Goal: Information Seeking & Learning: Find specific fact

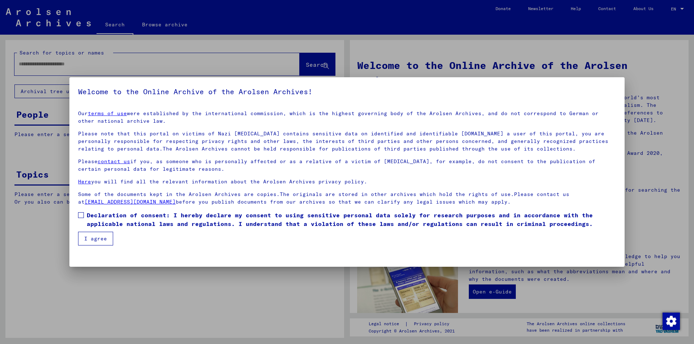
click at [96, 236] on button "I agree" at bounding box center [95, 239] width 35 height 14
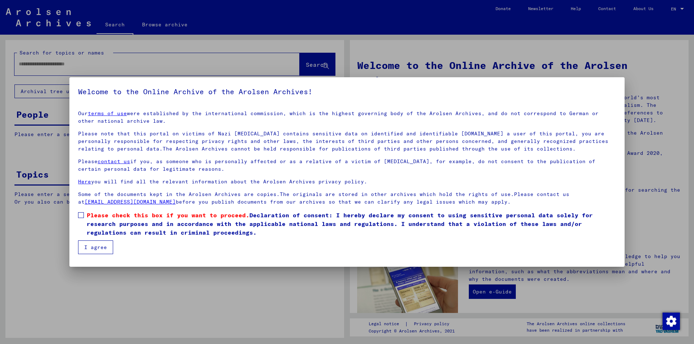
click at [84, 216] on label "Please check this box if you want to proceed. Declaration of consent: I hereby …" at bounding box center [347, 224] width 538 height 26
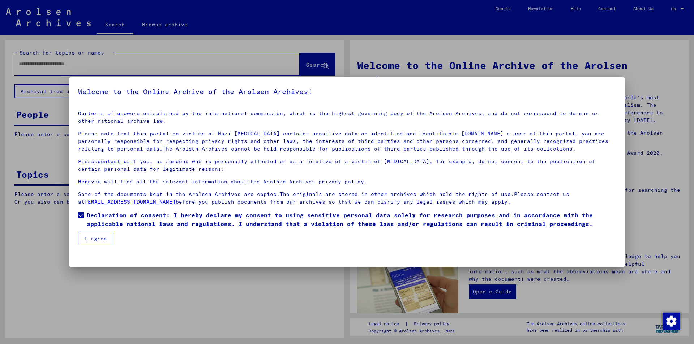
click at [98, 239] on button "I agree" at bounding box center [95, 239] width 35 height 14
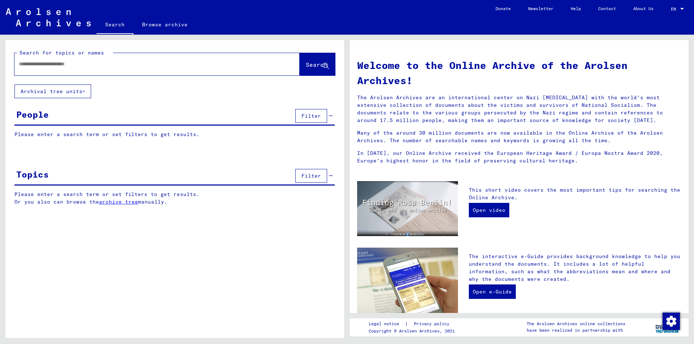
click at [62, 64] on input "text" at bounding box center [148, 64] width 259 height 8
paste input "**********"
click at [311, 64] on span "Search" at bounding box center [317, 64] width 22 height 7
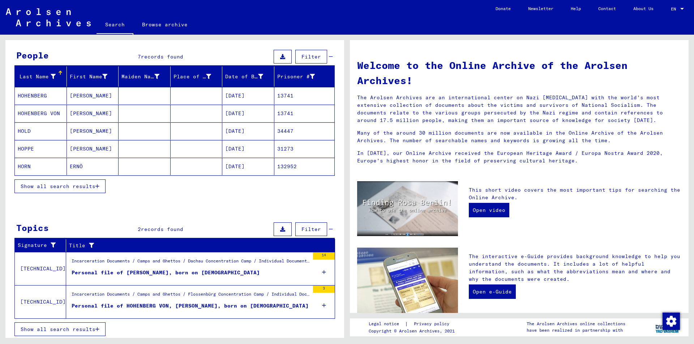
scroll to position [61, 0]
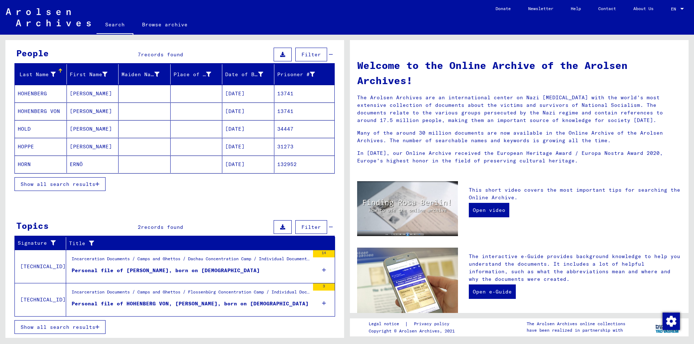
click at [145, 273] on div "Personal file of [PERSON_NAME], born on [DEMOGRAPHIC_DATA]" at bounding box center [166, 271] width 188 height 8
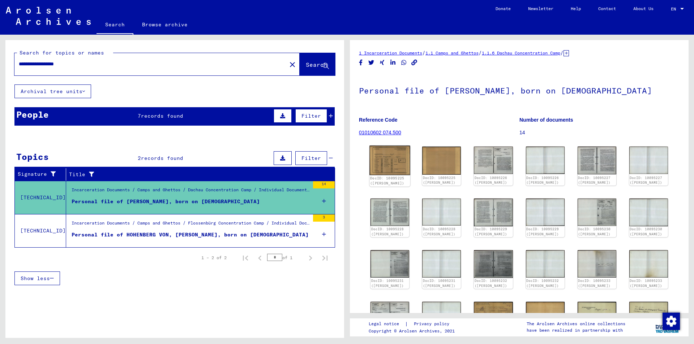
click at [389, 160] on img at bounding box center [389, 160] width 41 height 29
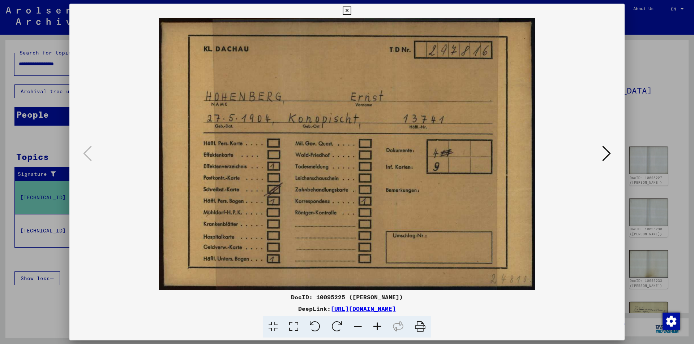
click at [603, 157] on icon at bounding box center [606, 153] width 9 height 17
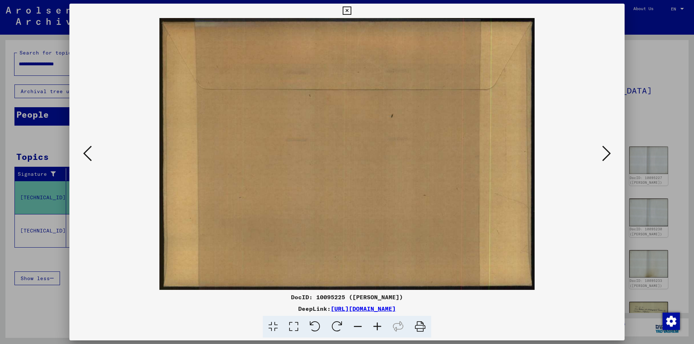
click at [602, 157] on icon at bounding box center [606, 153] width 9 height 17
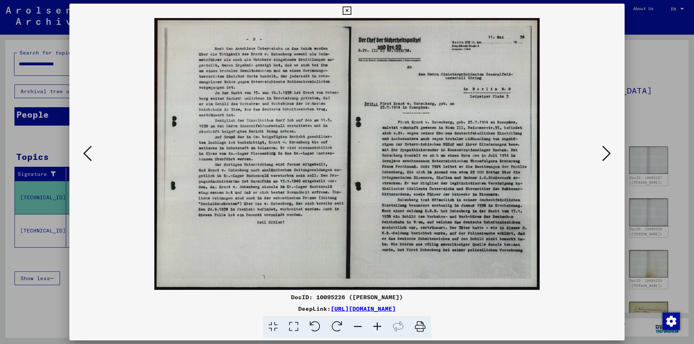
click at [602, 156] on icon at bounding box center [606, 153] width 9 height 17
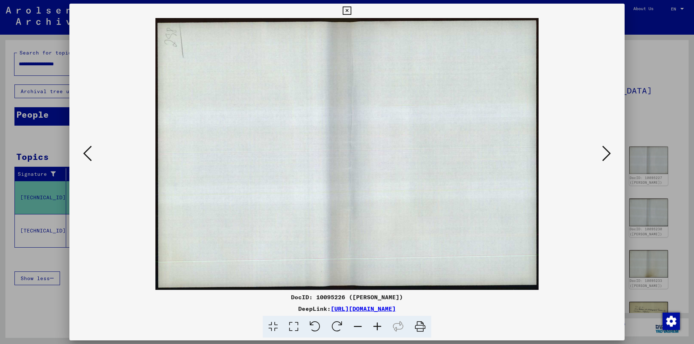
click at [602, 156] on icon at bounding box center [606, 153] width 9 height 17
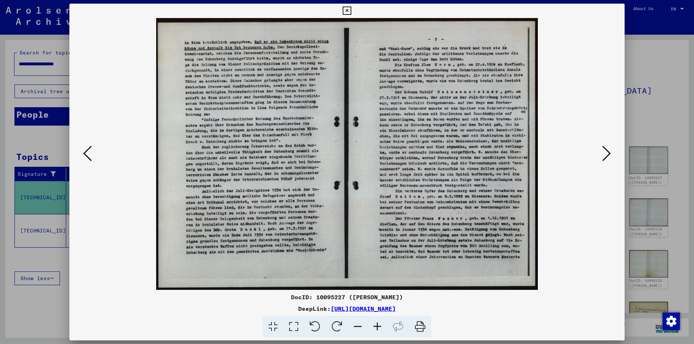
click at [602, 156] on icon at bounding box center [606, 153] width 9 height 17
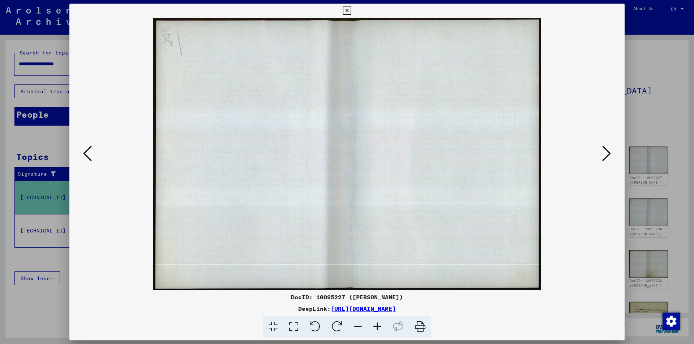
click at [602, 156] on icon at bounding box center [606, 153] width 9 height 17
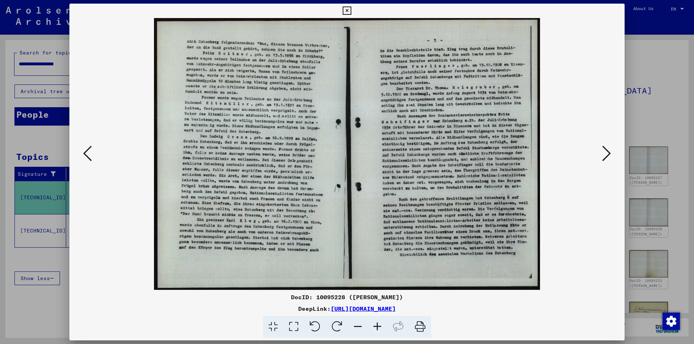
click at [602, 156] on icon at bounding box center [606, 153] width 9 height 17
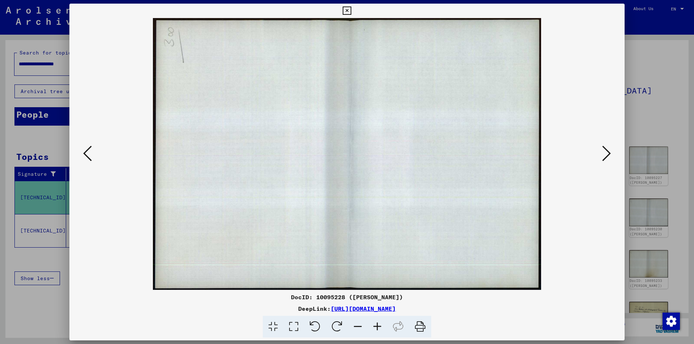
click at [602, 156] on icon at bounding box center [606, 153] width 9 height 17
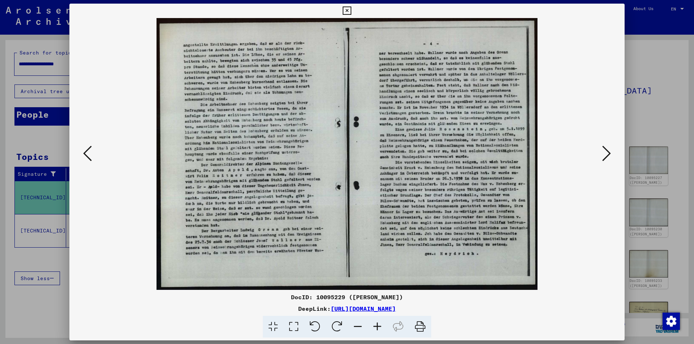
click at [602, 156] on icon at bounding box center [606, 153] width 9 height 17
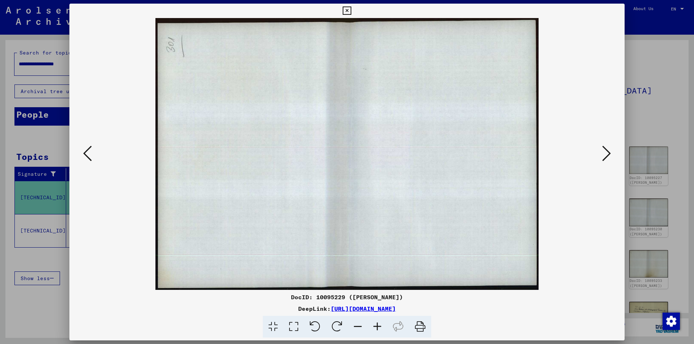
click at [635, 110] on div at bounding box center [347, 172] width 694 height 344
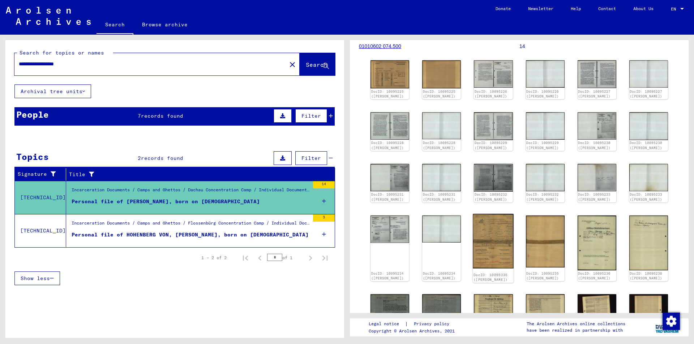
scroll to position [108, 0]
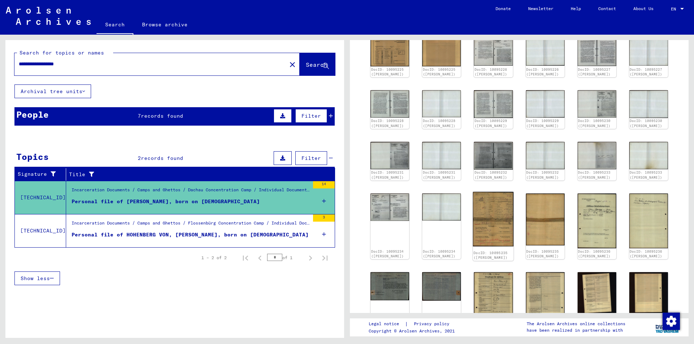
click at [487, 211] on img at bounding box center [493, 219] width 41 height 55
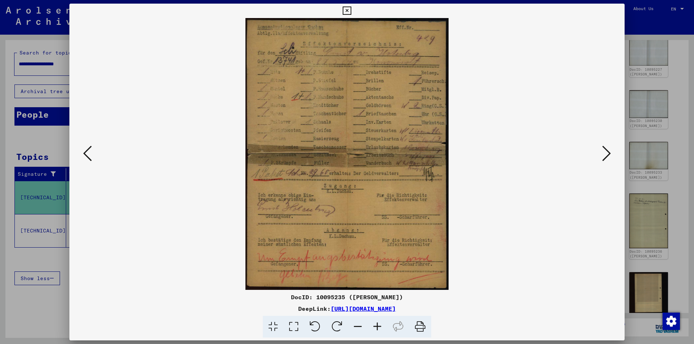
click at [359, 190] on img at bounding box center [347, 154] width 506 height 272
click at [607, 156] on icon at bounding box center [606, 153] width 9 height 17
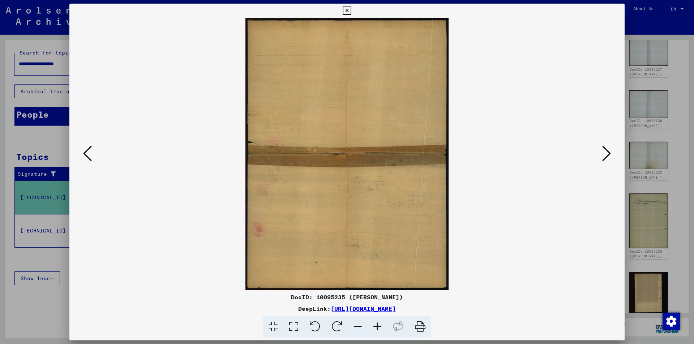
click at [607, 156] on icon at bounding box center [606, 153] width 9 height 17
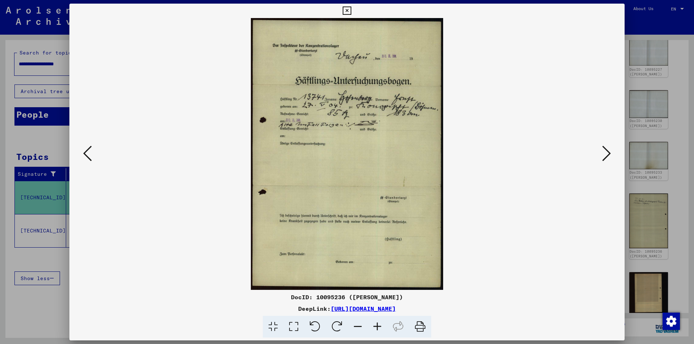
click at [606, 156] on icon at bounding box center [606, 153] width 9 height 17
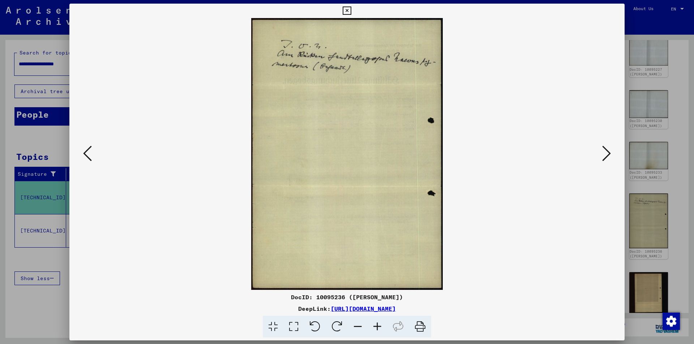
click at [605, 156] on icon at bounding box center [606, 153] width 9 height 17
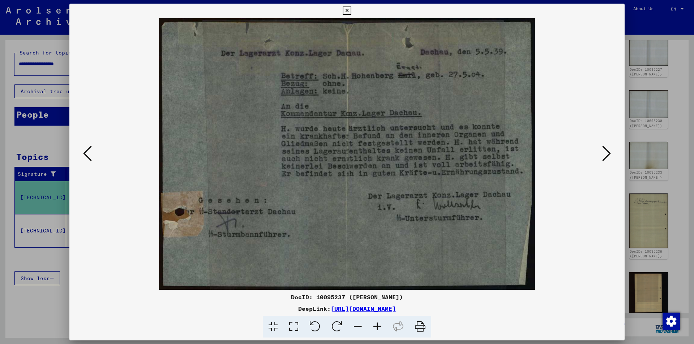
click at [604, 157] on icon at bounding box center [606, 153] width 9 height 17
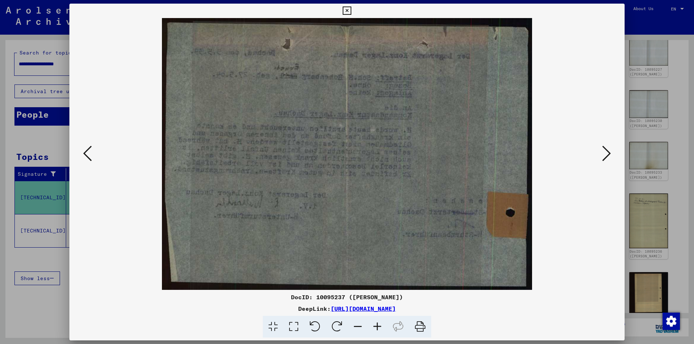
click at [604, 158] on icon at bounding box center [606, 153] width 9 height 17
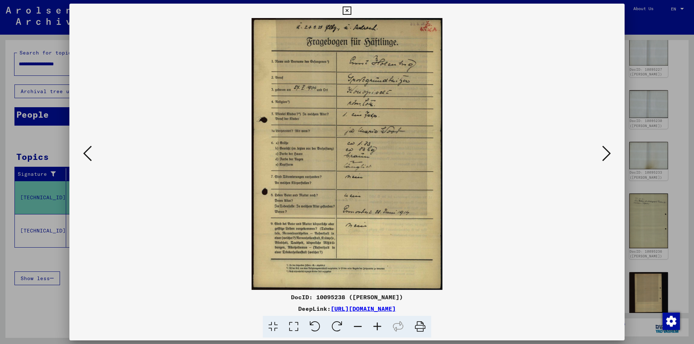
click at [604, 158] on icon at bounding box center [606, 153] width 9 height 17
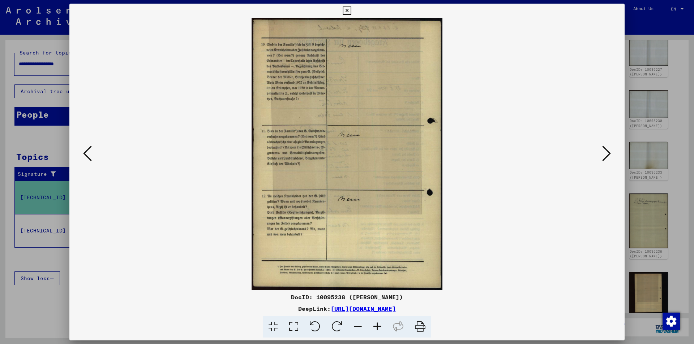
click at [604, 158] on icon at bounding box center [606, 153] width 9 height 17
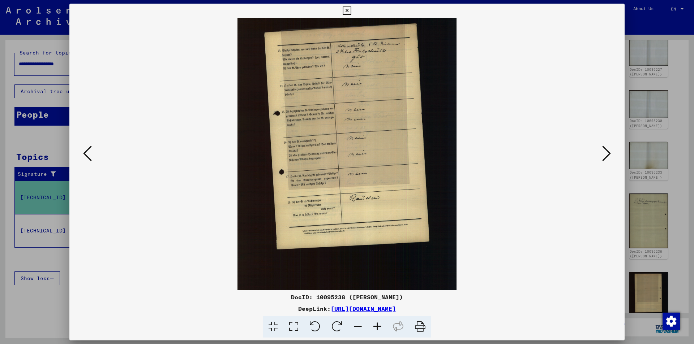
click at [604, 158] on icon at bounding box center [606, 153] width 9 height 17
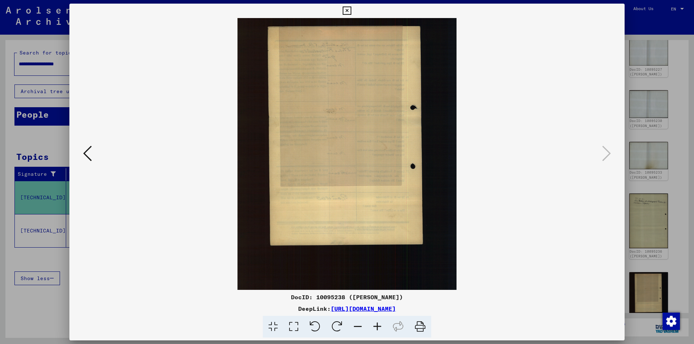
click at [675, 80] on div at bounding box center [347, 172] width 694 height 344
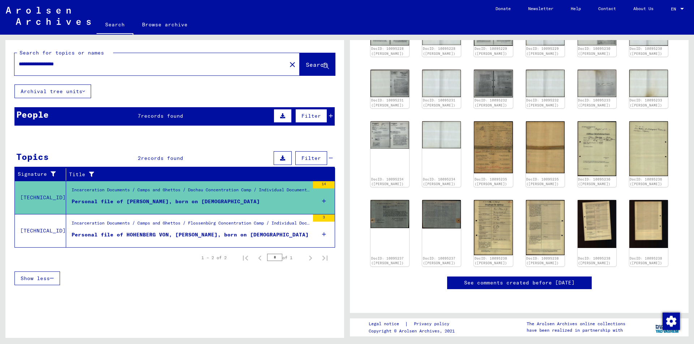
scroll to position [253, 0]
click at [218, 234] on div "Personal file of HOHENBERG VON, [PERSON_NAME], born on [DEMOGRAPHIC_DATA]" at bounding box center [190, 235] width 237 height 8
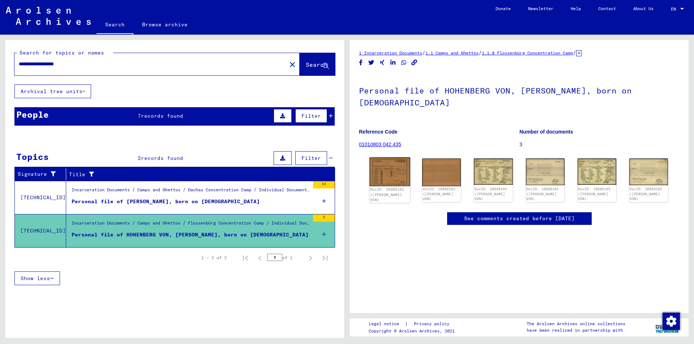
click at [394, 159] on img at bounding box center [389, 172] width 41 height 29
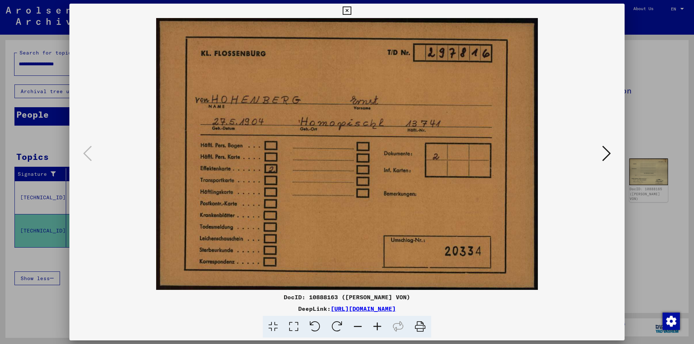
click at [605, 156] on icon at bounding box center [606, 153] width 9 height 17
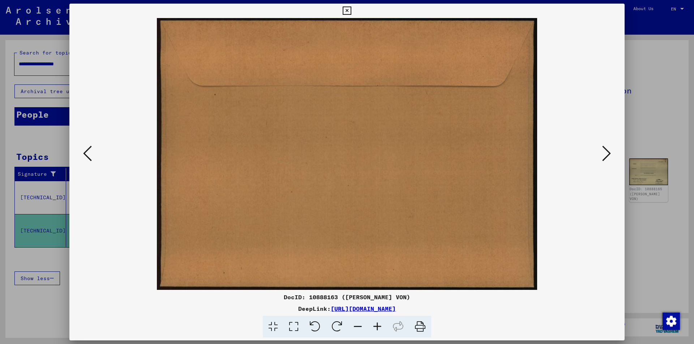
click at [605, 156] on icon at bounding box center [606, 153] width 9 height 17
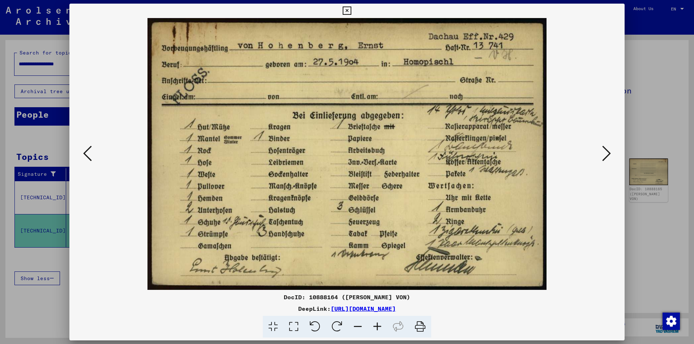
click at [604, 157] on icon at bounding box center [606, 153] width 9 height 17
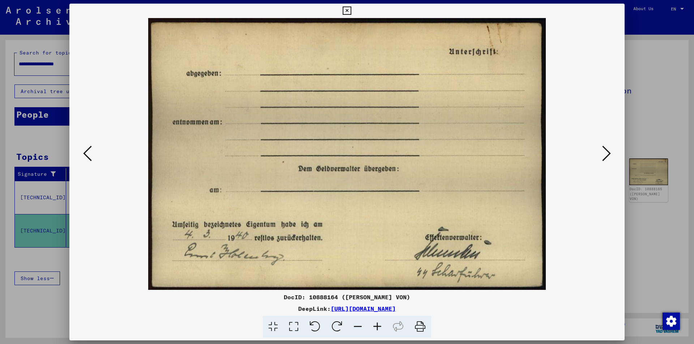
click at [91, 155] on icon at bounding box center [87, 153] width 9 height 17
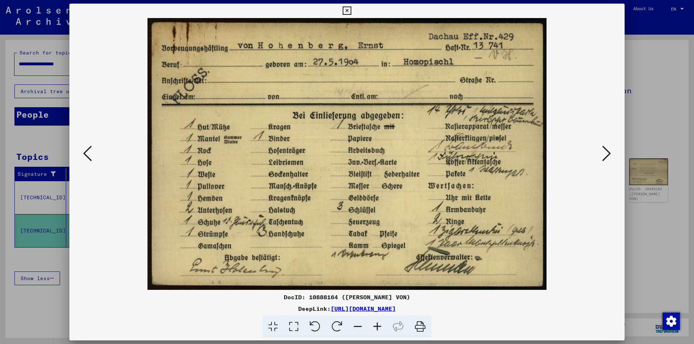
click at [590, 207] on img at bounding box center [347, 154] width 506 height 272
click at [609, 159] on icon at bounding box center [606, 153] width 9 height 17
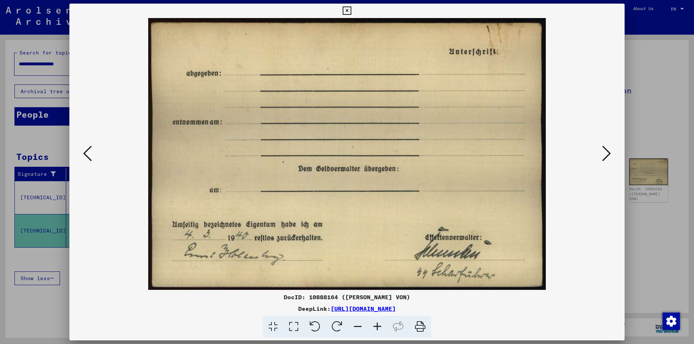
click at [603, 154] on icon at bounding box center [606, 153] width 9 height 17
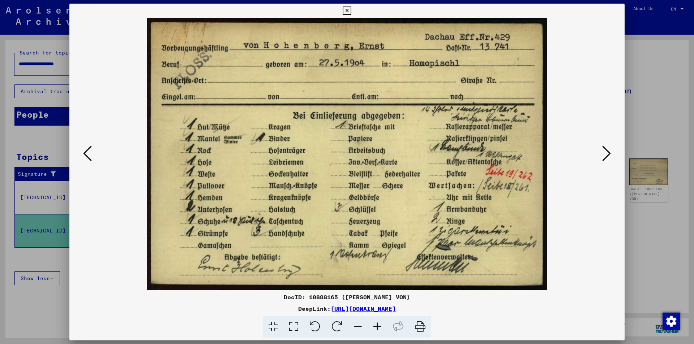
click at [602, 154] on icon at bounding box center [606, 153] width 9 height 17
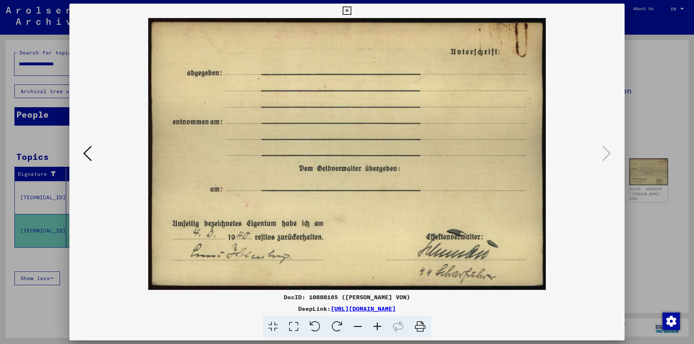
click at [657, 130] on div at bounding box center [347, 172] width 694 height 344
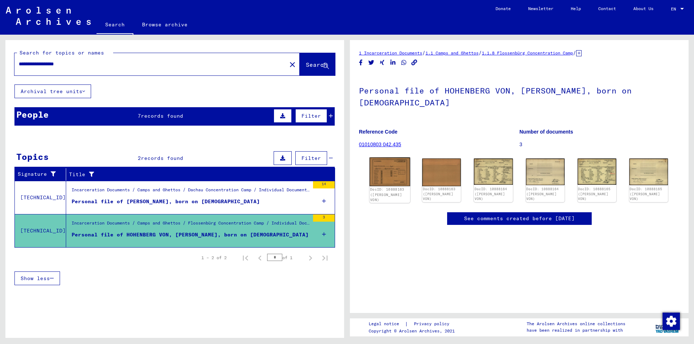
click at [379, 165] on img at bounding box center [389, 172] width 41 height 29
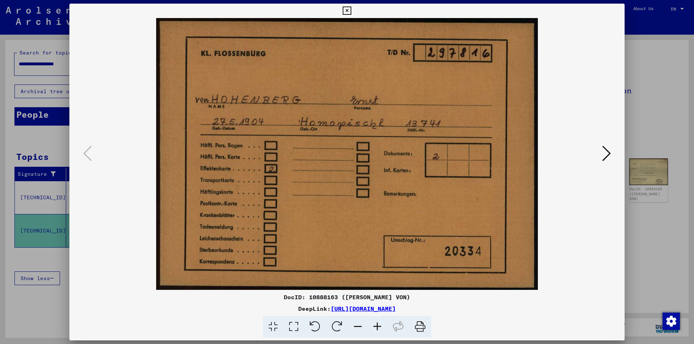
click at [602, 184] on div at bounding box center [346, 154] width 555 height 272
click at [606, 158] on icon at bounding box center [606, 153] width 9 height 17
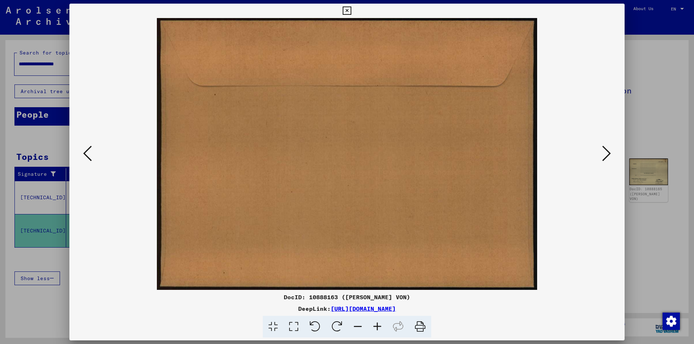
click at [606, 158] on icon at bounding box center [606, 153] width 9 height 17
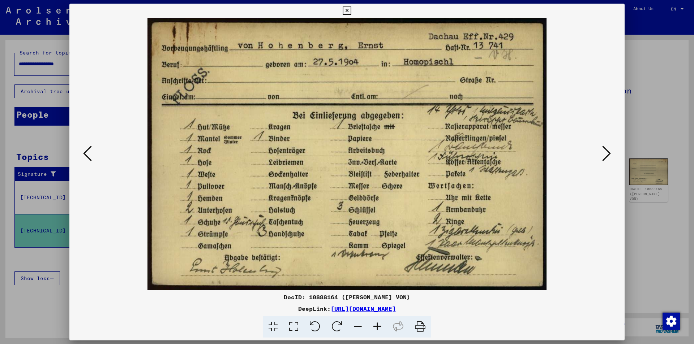
click at [606, 157] on icon at bounding box center [606, 153] width 9 height 17
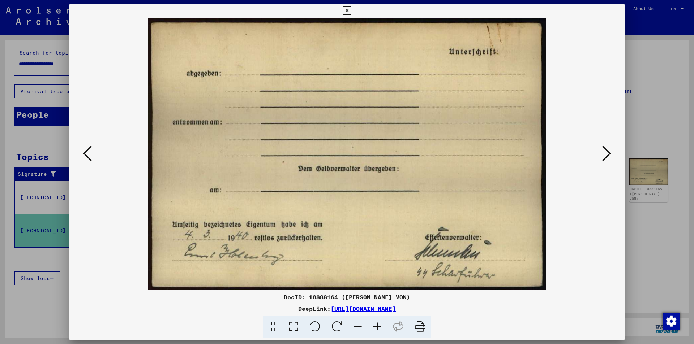
click at [606, 157] on icon at bounding box center [606, 153] width 9 height 17
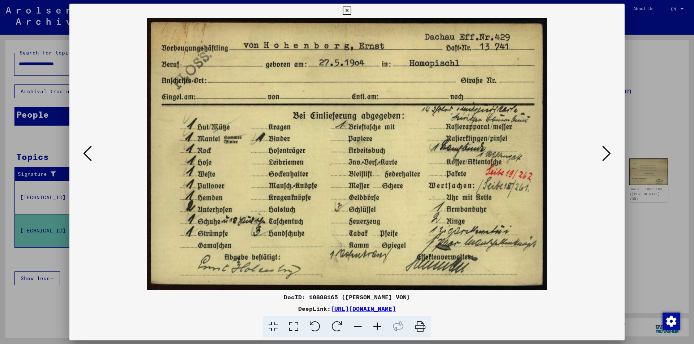
click at [86, 160] on icon at bounding box center [87, 153] width 9 height 17
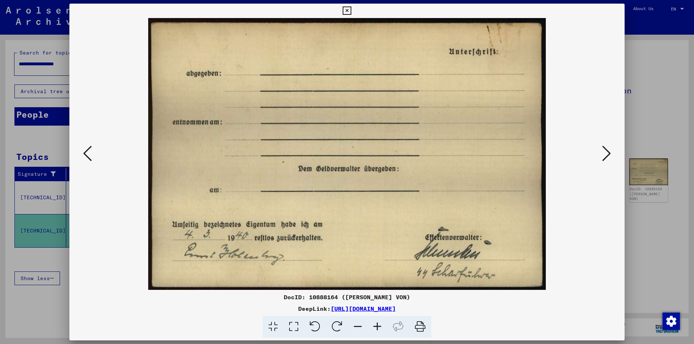
click at [86, 160] on icon at bounding box center [87, 153] width 9 height 17
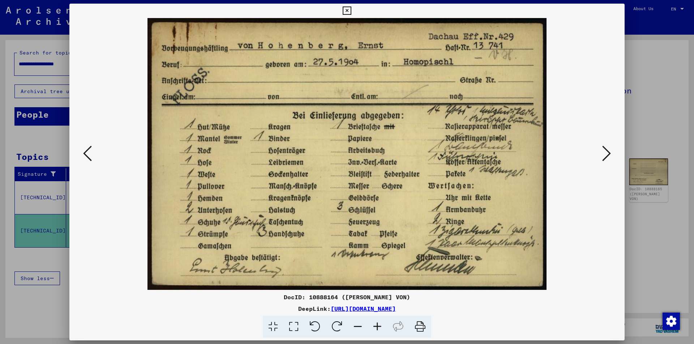
click at [601, 158] on button at bounding box center [606, 154] width 13 height 21
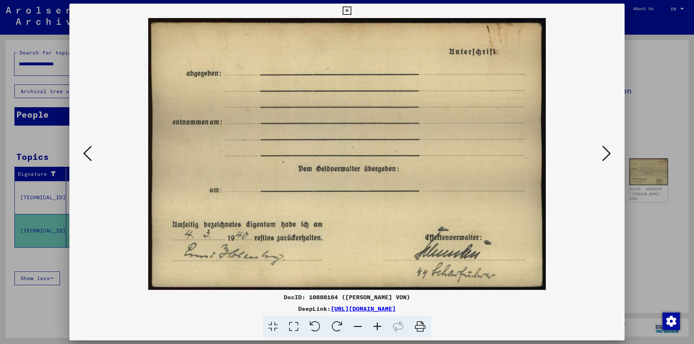
click at [601, 158] on button at bounding box center [606, 154] width 13 height 21
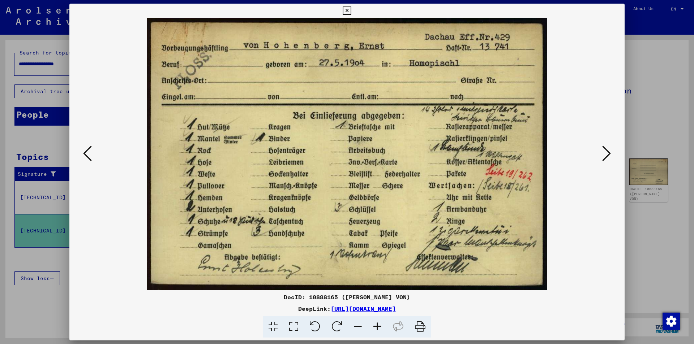
click at [597, 158] on img at bounding box center [347, 154] width 506 height 272
click at [604, 157] on icon at bounding box center [606, 153] width 9 height 17
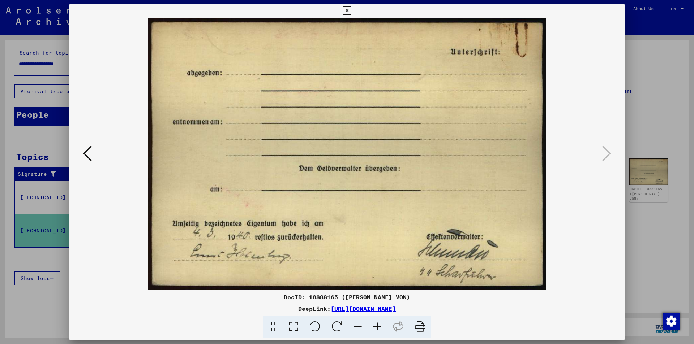
click at [103, 152] on img at bounding box center [347, 154] width 506 height 272
click at [96, 156] on img at bounding box center [347, 154] width 506 height 272
click at [92, 159] on button at bounding box center [87, 154] width 13 height 21
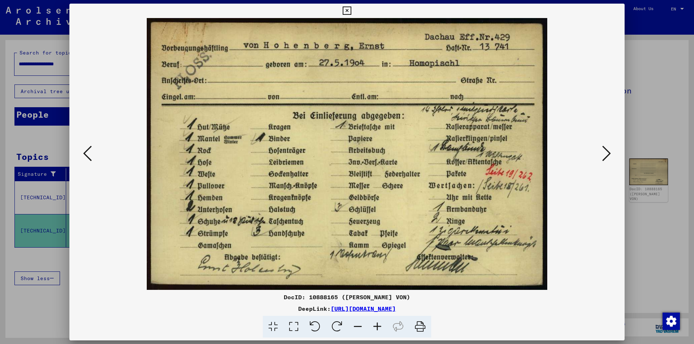
click at [92, 159] on button at bounding box center [87, 154] width 13 height 21
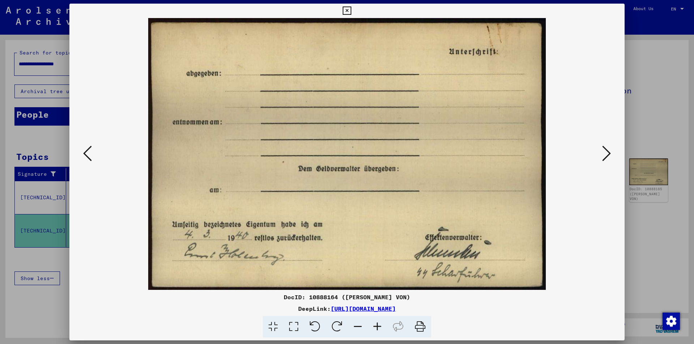
click at [92, 159] on button at bounding box center [87, 154] width 13 height 21
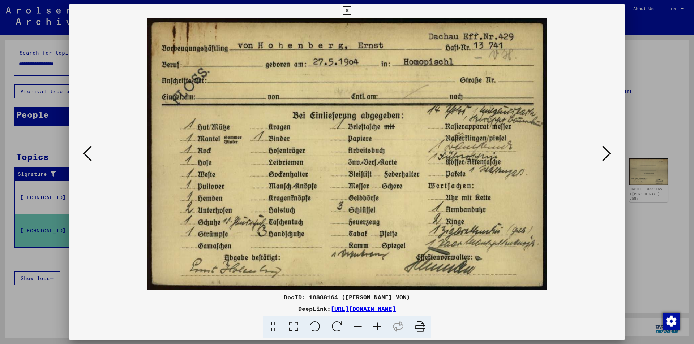
click at [605, 154] on icon at bounding box center [606, 153] width 9 height 17
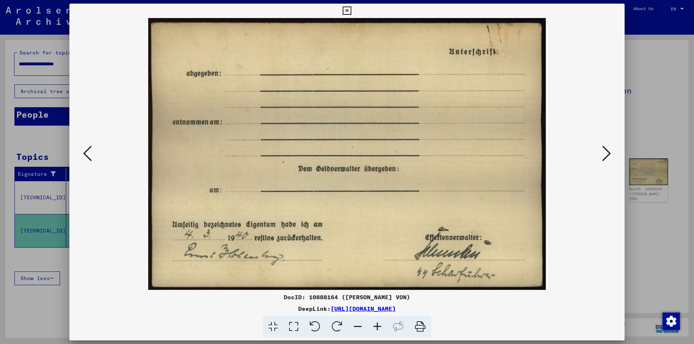
click at [605, 154] on icon at bounding box center [606, 153] width 9 height 17
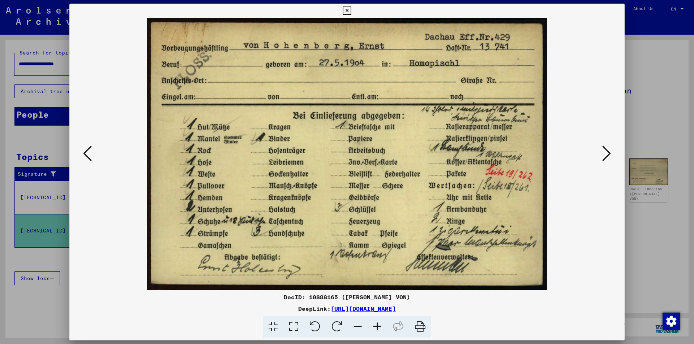
click at [582, 197] on img at bounding box center [347, 154] width 506 height 272
click at [645, 121] on div at bounding box center [347, 172] width 694 height 344
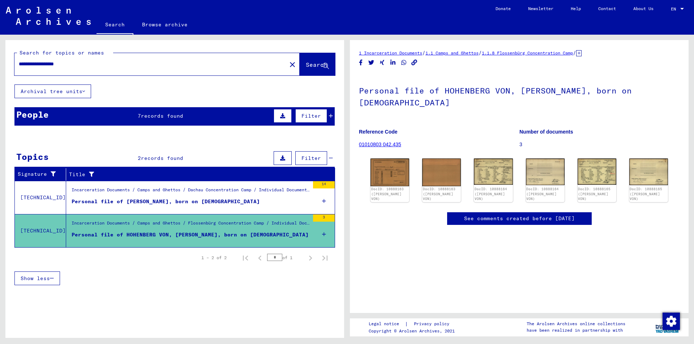
click at [178, 194] on div "Incarceration Documents / Camps and Ghettos / Dachau Concentration Camp / Indiv…" at bounding box center [191, 192] width 238 height 10
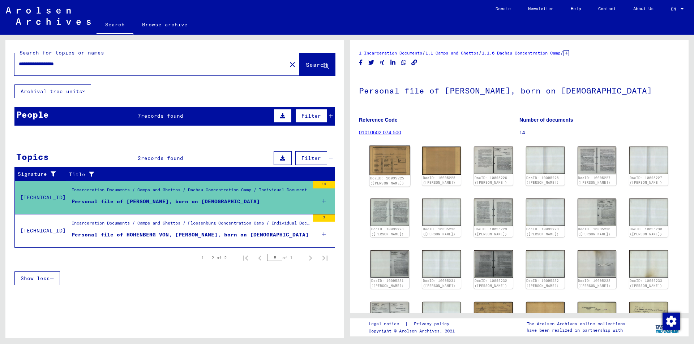
click at [402, 170] on img at bounding box center [389, 160] width 41 height 29
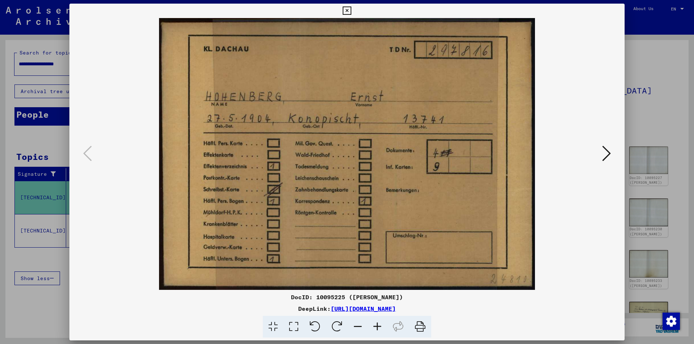
click at [603, 156] on icon at bounding box center [606, 153] width 9 height 17
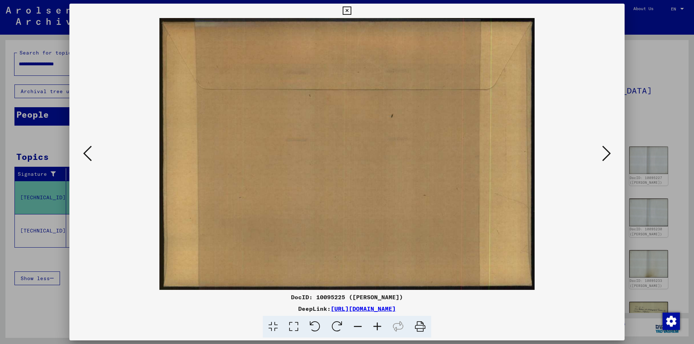
click at [603, 156] on icon at bounding box center [606, 153] width 9 height 17
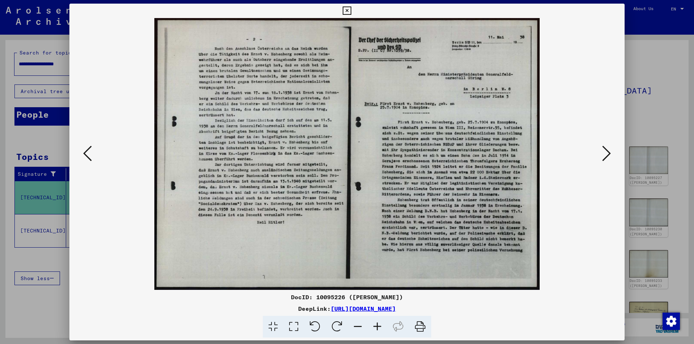
click at [597, 188] on img at bounding box center [347, 154] width 506 height 272
click at [604, 159] on icon at bounding box center [606, 153] width 9 height 17
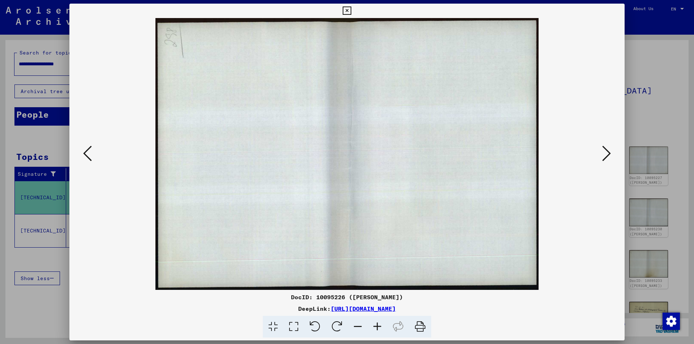
click at [604, 159] on icon at bounding box center [606, 153] width 9 height 17
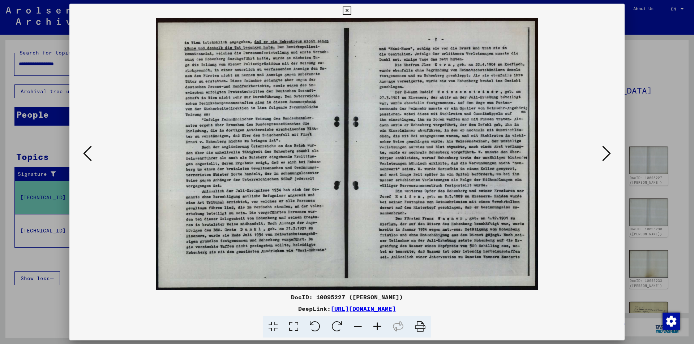
click at [604, 159] on icon at bounding box center [606, 153] width 9 height 17
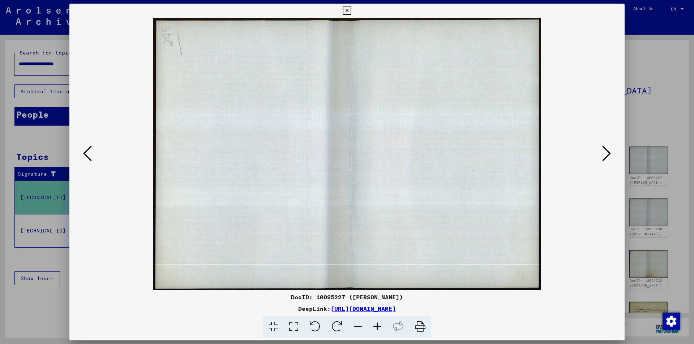
click at [604, 159] on icon at bounding box center [606, 153] width 9 height 17
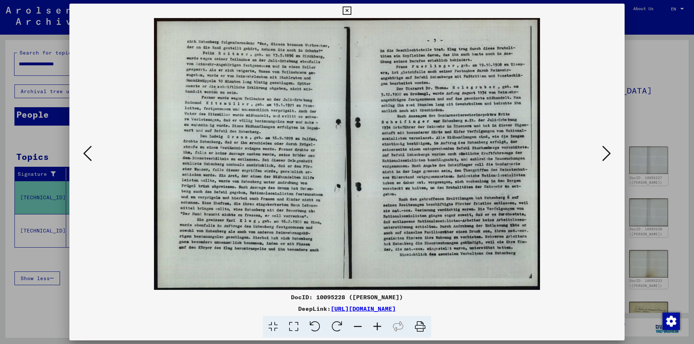
click at [604, 159] on icon at bounding box center [606, 153] width 9 height 17
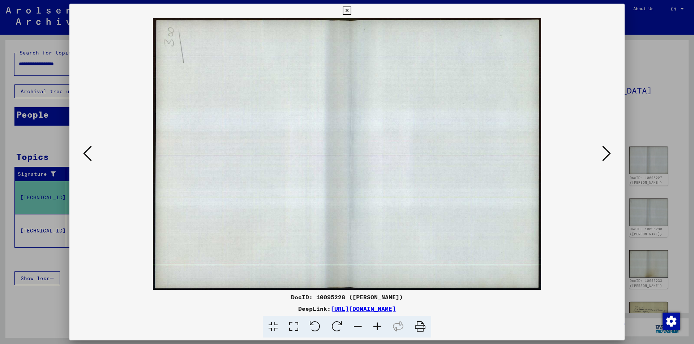
click at [604, 159] on icon at bounding box center [606, 153] width 9 height 17
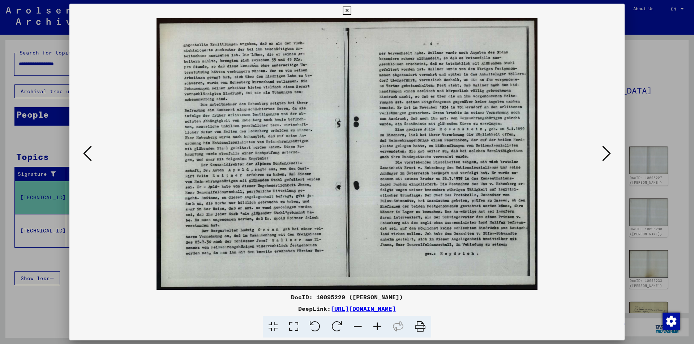
click at [604, 159] on icon at bounding box center [606, 153] width 9 height 17
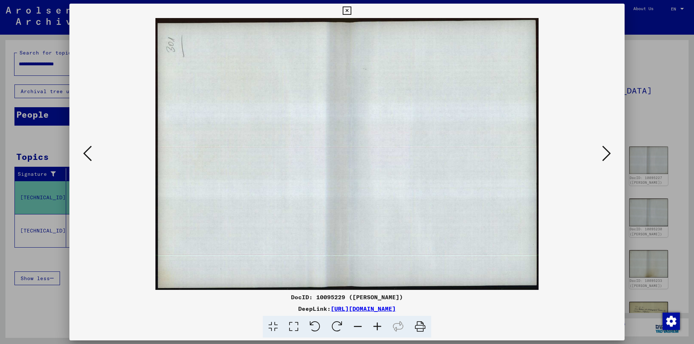
click at [604, 159] on icon at bounding box center [606, 153] width 9 height 17
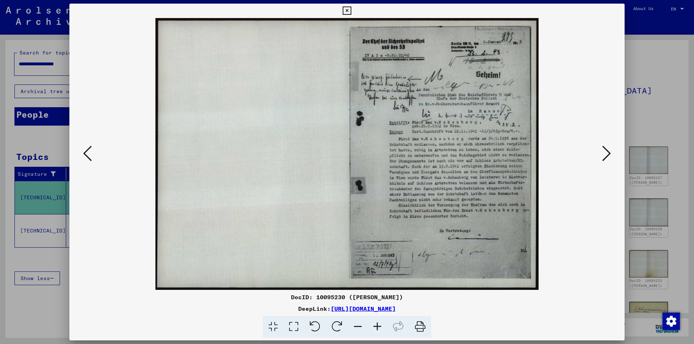
click at [605, 155] on icon at bounding box center [606, 153] width 9 height 17
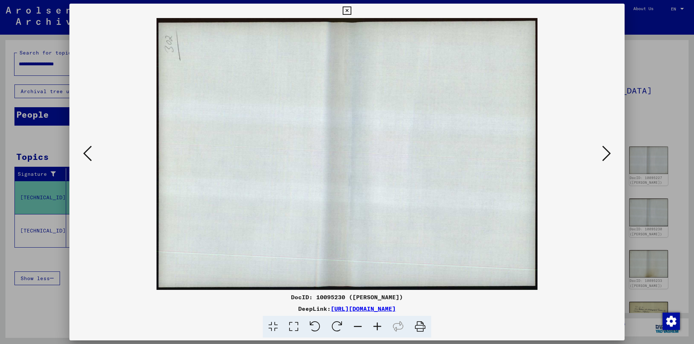
click at [605, 155] on icon at bounding box center [606, 153] width 9 height 17
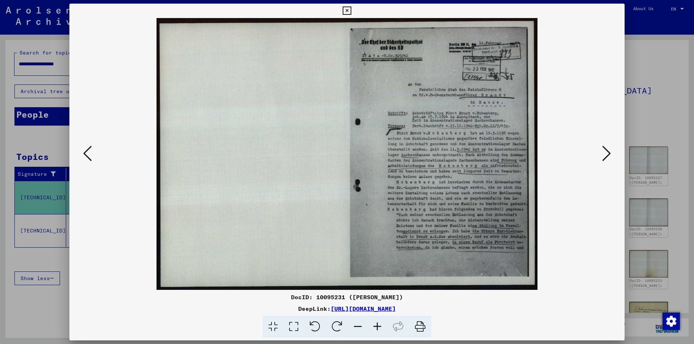
click at [605, 155] on icon at bounding box center [606, 153] width 9 height 17
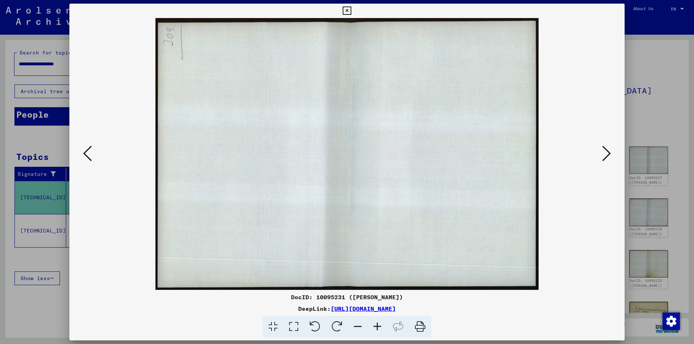
click at [605, 155] on icon at bounding box center [606, 153] width 9 height 17
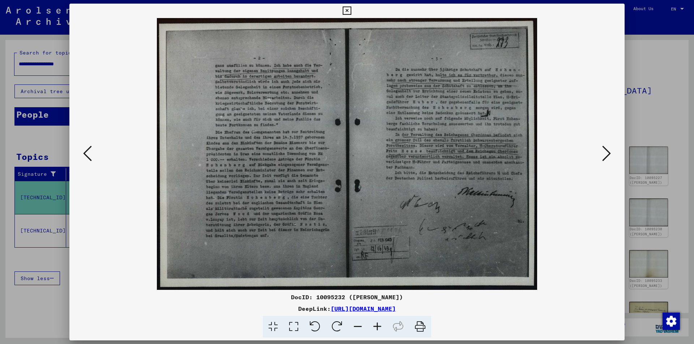
click at [605, 155] on icon at bounding box center [606, 153] width 9 height 17
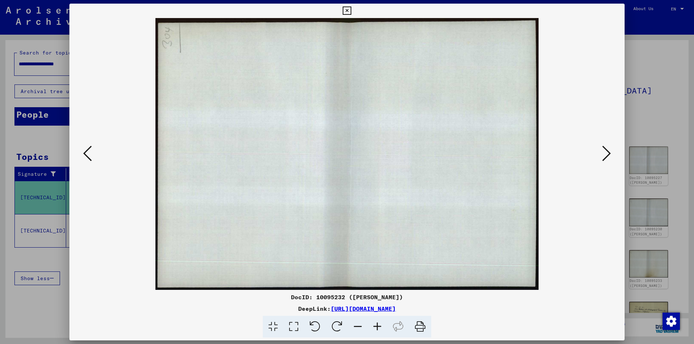
click at [605, 155] on icon at bounding box center [606, 153] width 9 height 17
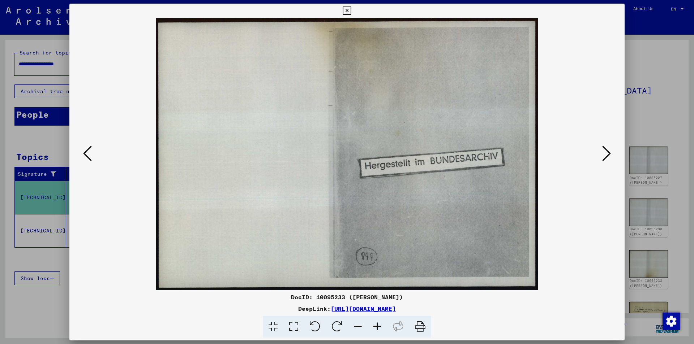
click at [605, 155] on icon at bounding box center [606, 153] width 9 height 17
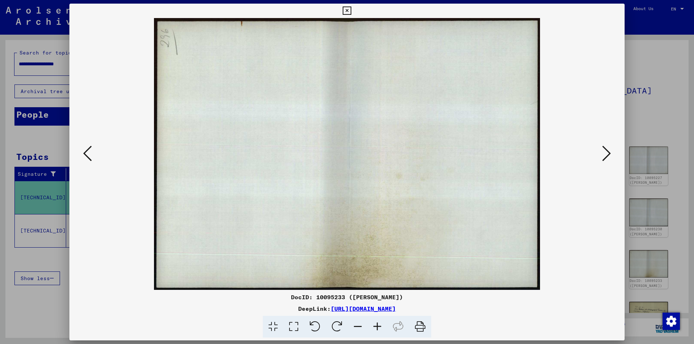
click at [605, 155] on icon at bounding box center [606, 153] width 9 height 17
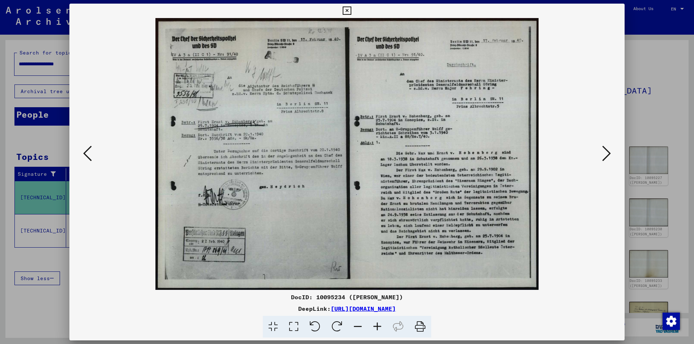
click at [600, 178] on div at bounding box center [346, 154] width 555 height 272
click at [609, 158] on icon at bounding box center [606, 153] width 9 height 17
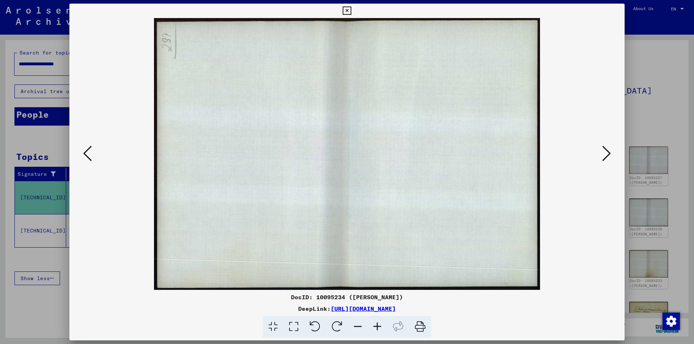
click at [609, 158] on icon at bounding box center [606, 153] width 9 height 17
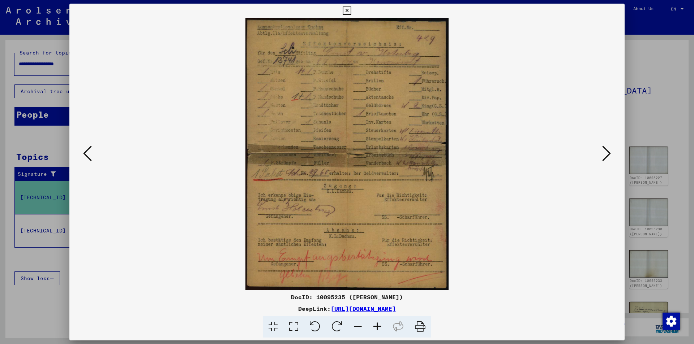
drag, startPoint x: 286, startPoint y: 297, endPoint x: 411, endPoint y: 297, distance: 124.7
click at [411, 297] on div "DocID: 10095235 ([PERSON_NAME])" at bounding box center [346, 297] width 555 height 9
copy div "DocID: 10095235 ([PERSON_NAME])"
click at [601, 190] on div at bounding box center [346, 154] width 555 height 272
click at [608, 158] on icon at bounding box center [606, 153] width 9 height 17
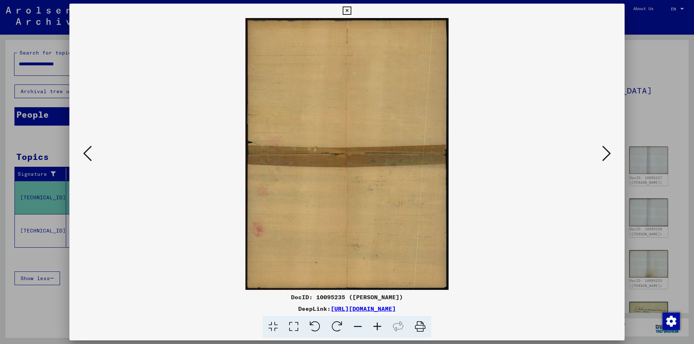
click at [608, 158] on icon at bounding box center [606, 153] width 9 height 17
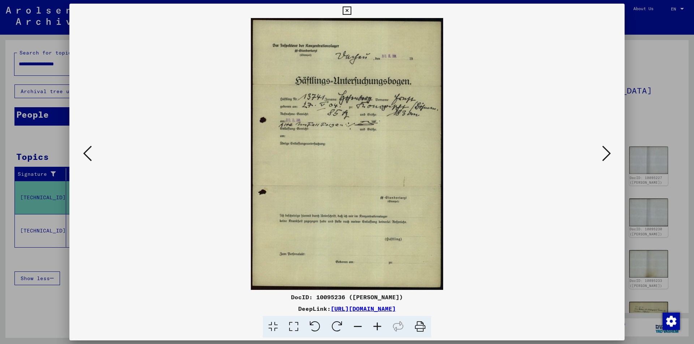
click at [608, 158] on icon at bounding box center [606, 153] width 9 height 17
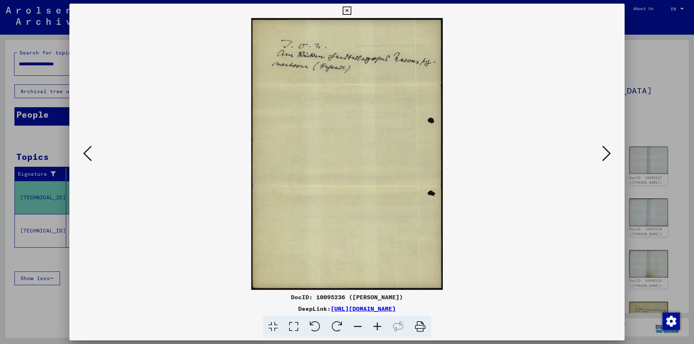
click at [608, 158] on icon at bounding box center [606, 153] width 9 height 17
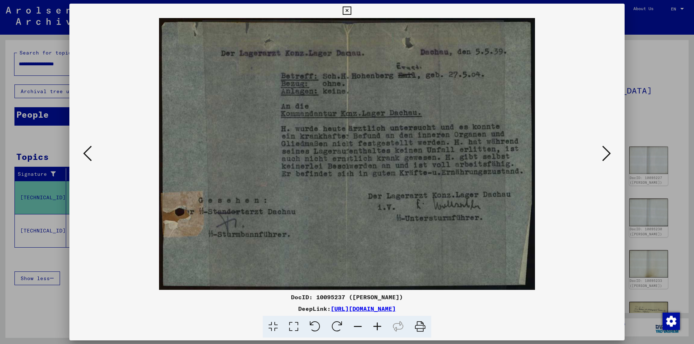
drag, startPoint x: 458, startPoint y: 173, endPoint x: 274, endPoint y: 299, distance: 223.1
click at [274, 299] on div "DocID: 10095237 ([PERSON_NAME])" at bounding box center [346, 297] width 555 height 9
drag, startPoint x: 290, startPoint y: 297, endPoint x: 396, endPoint y: 296, distance: 106.3
click at [412, 299] on div "DocID: 10095237 ([PERSON_NAME])" at bounding box center [346, 297] width 555 height 9
copy div "DocID: 10095237 ([PERSON_NAME])"
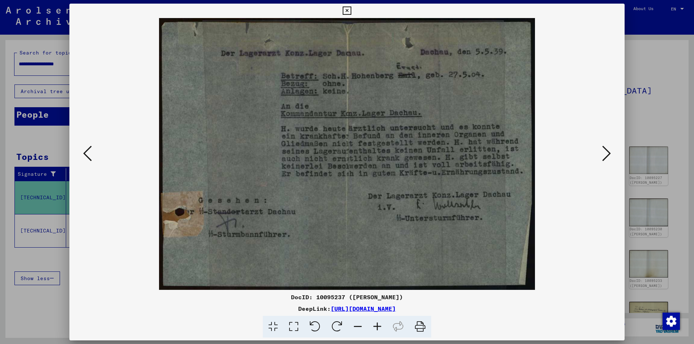
click at [609, 190] on div at bounding box center [346, 154] width 555 height 272
click at [609, 152] on icon at bounding box center [606, 153] width 9 height 17
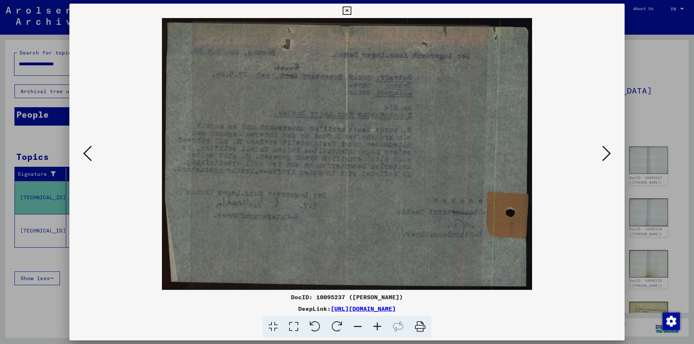
click at [609, 152] on icon at bounding box center [606, 153] width 9 height 17
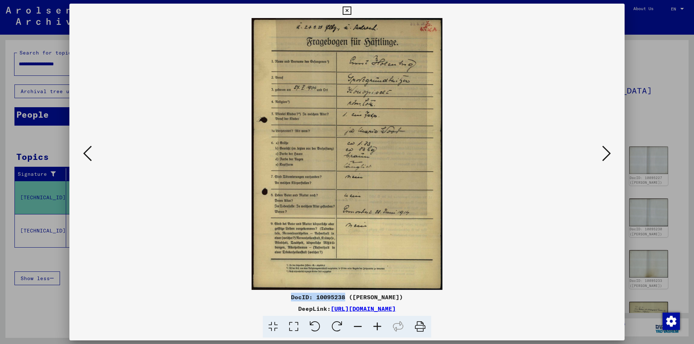
drag, startPoint x: 286, startPoint y: 297, endPoint x: 341, endPoint y: 298, distance: 55.7
click at [341, 298] on div "DocID: 10095238 ([PERSON_NAME])" at bounding box center [346, 297] width 555 height 9
copy div "DocID: 10095238"
click at [600, 185] on div at bounding box center [346, 154] width 555 height 272
click at [607, 155] on icon at bounding box center [606, 153] width 9 height 17
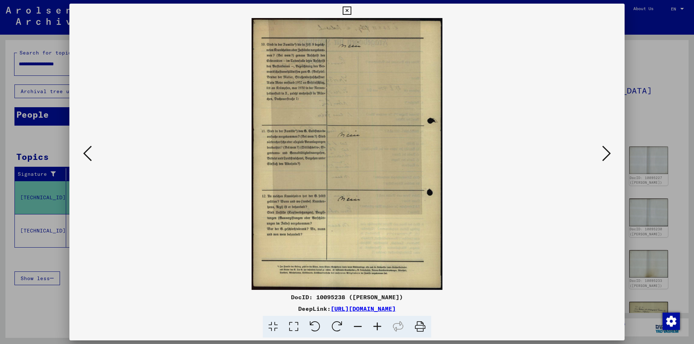
click at [607, 155] on icon at bounding box center [606, 153] width 9 height 17
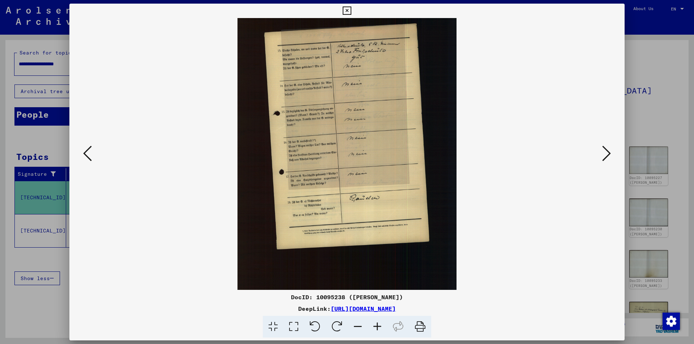
click at [607, 155] on icon at bounding box center [606, 153] width 9 height 17
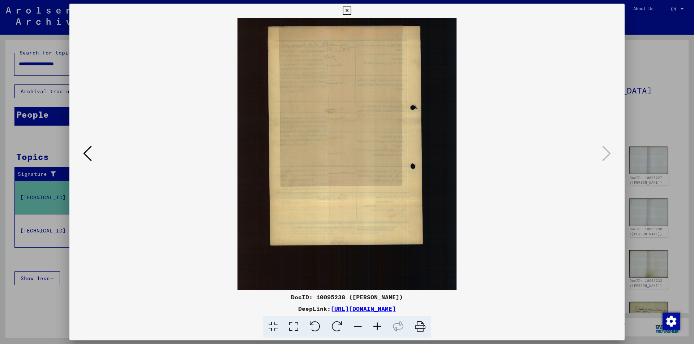
click at [648, 111] on div at bounding box center [347, 172] width 694 height 344
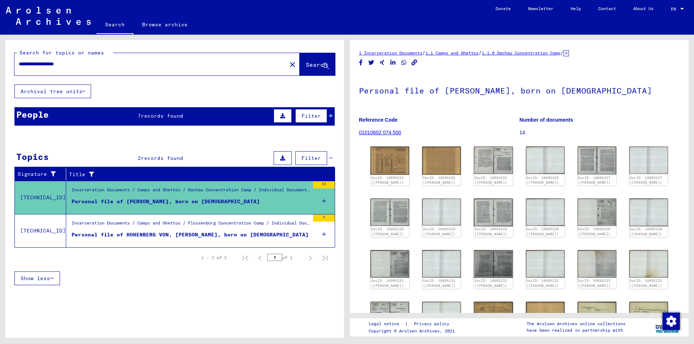
click at [167, 116] on span "records found" at bounding box center [162, 116] width 42 height 7
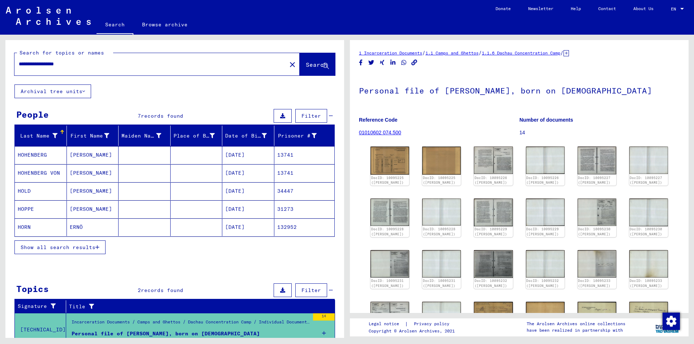
click at [41, 66] on input "**********" at bounding box center [150, 64] width 263 height 8
drag, startPoint x: 36, startPoint y: 65, endPoint x: 0, endPoint y: 64, distance: 36.1
click at [1, 65] on div "**********" at bounding box center [173, 187] width 347 height 304
type input "**********"
click at [306, 65] on span "Search" at bounding box center [317, 64] width 22 height 7
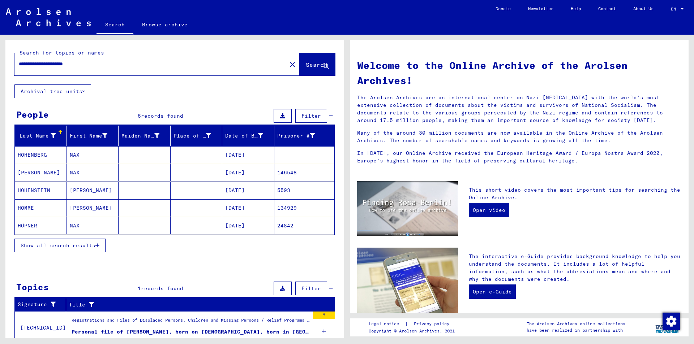
click at [231, 156] on mat-cell "[DATE]" at bounding box center [248, 154] width 52 height 17
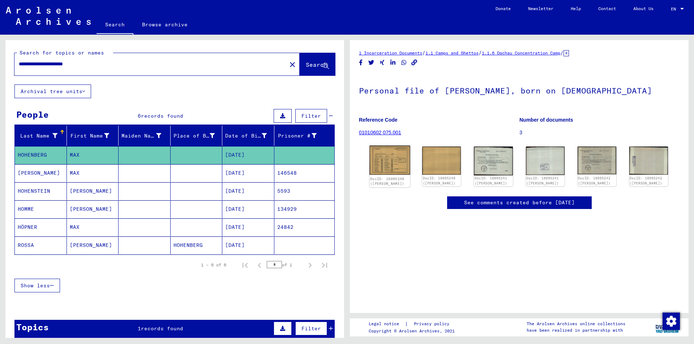
click at [384, 162] on img at bounding box center [389, 160] width 41 height 29
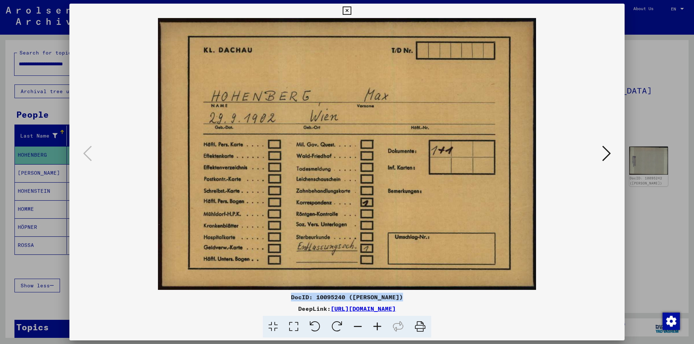
drag, startPoint x: 289, startPoint y: 297, endPoint x: 407, endPoint y: 297, distance: 117.8
click at [407, 297] on div "DocID: 10095240 ([PERSON_NAME])" at bounding box center [346, 297] width 555 height 9
copy div "DocID: 10095240 ([PERSON_NAME])"
click at [610, 196] on div at bounding box center [346, 154] width 555 height 272
click at [605, 159] on icon at bounding box center [606, 153] width 9 height 17
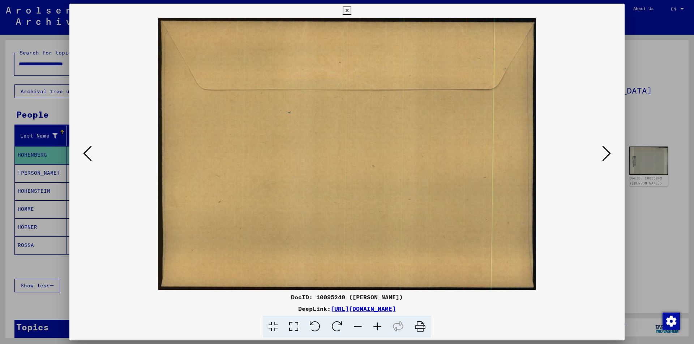
click at [605, 159] on icon at bounding box center [606, 153] width 9 height 17
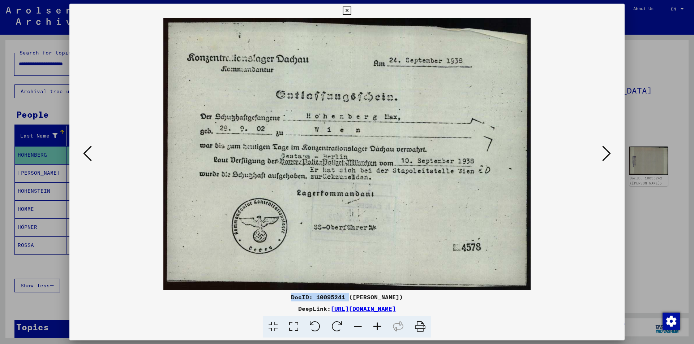
drag, startPoint x: 291, startPoint y: 297, endPoint x: 340, endPoint y: 299, distance: 49.9
click at [348, 299] on div "DocID: 10095241 ([PERSON_NAME])" at bounding box center [346, 297] width 555 height 9
drag, startPoint x: 340, startPoint y: 299, endPoint x: 426, endPoint y: 303, distance: 86.5
click at [426, 303] on div "DocID: 10095241 ([PERSON_NAME]) DeepLink: [URL][DOMAIN_NAME]" at bounding box center [346, 315] width 555 height 45
drag, startPoint x: 418, startPoint y: 299, endPoint x: 306, endPoint y: 298, distance: 112.4
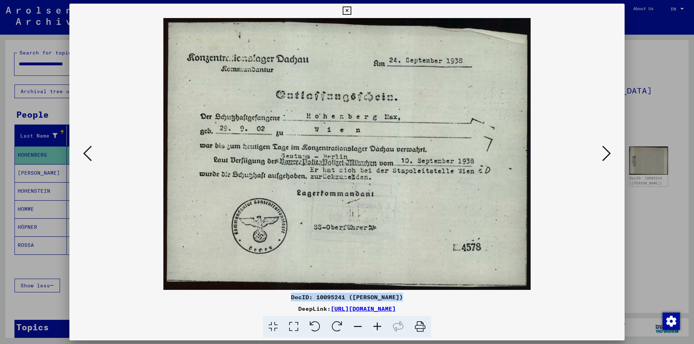
click at [288, 296] on div "DocID: 10095241 ([PERSON_NAME])" at bounding box center [346, 297] width 555 height 9
copy div "DocID: 10095241 ([PERSON_NAME])"
click at [605, 188] on div at bounding box center [346, 154] width 555 height 272
click at [603, 158] on icon at bounding box center [606, 153] width 9 height 17
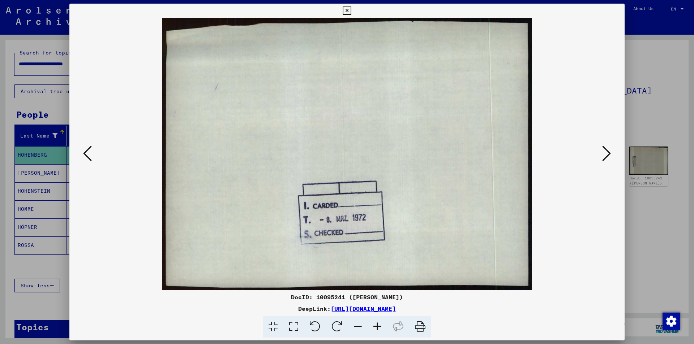
click at [602, 158] on icon at bounding box center [606, 153] width 9 height 17
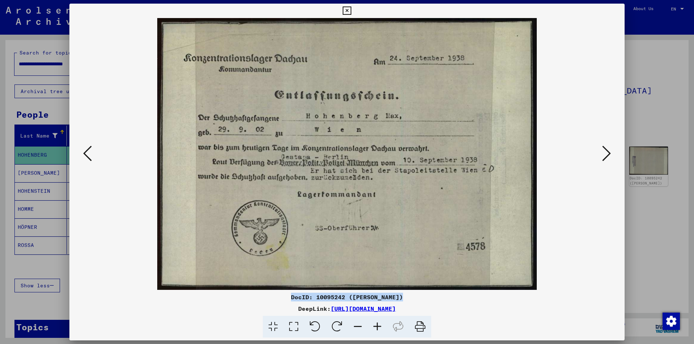
drag, startPoint x: 289, startPoint y: 299, endPoint x: 405, endPoint y: 301, distance: 116.4
click at [405, 301] on div "DocID: 10095242 ([PERSON_NAME])" at bounding box center [346, 297] width 555 height 9
copy div "DocID: 10095242 ([PERSON_NAME])"
click at [588, 195] on img at bounding box center [347, 154] width 506 height 272
click at [607, 153] on icon at bounding box center [606, 153] width 9 height 17
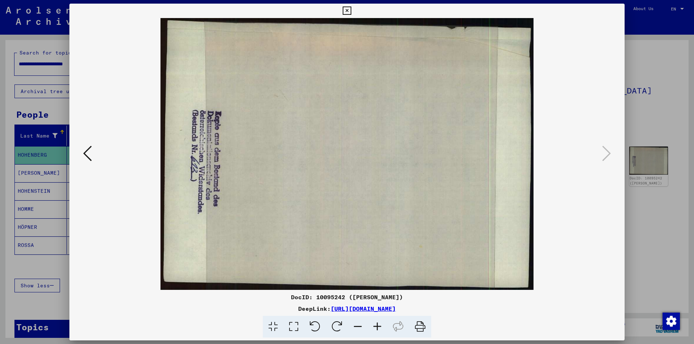
click at [651, 108] on div at bounding box center [347, 172] width 694 height 344
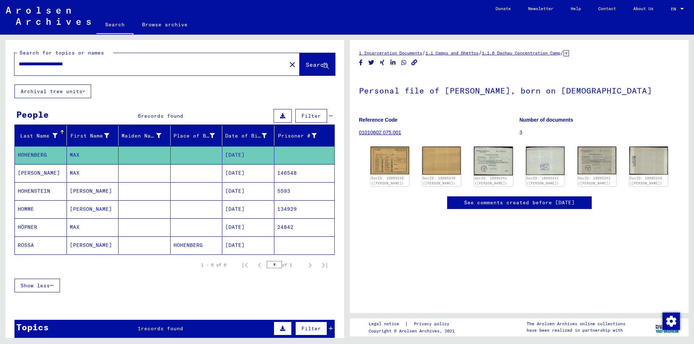
scroll to position [72, 0]
